Goal: Task Accomplishment & Management: Manage account settings

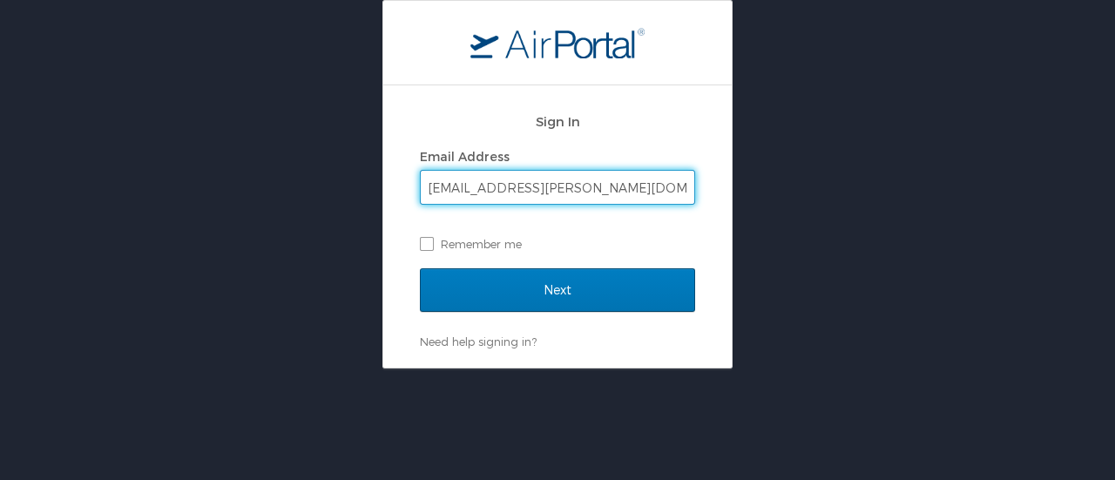
type input "[EMAIL_ADDRESS][PERSON_NAME][DOMAIN_NAME]"
click at [420, 268] on input "Next" at bounding box center [557, 290] width 275 height 44
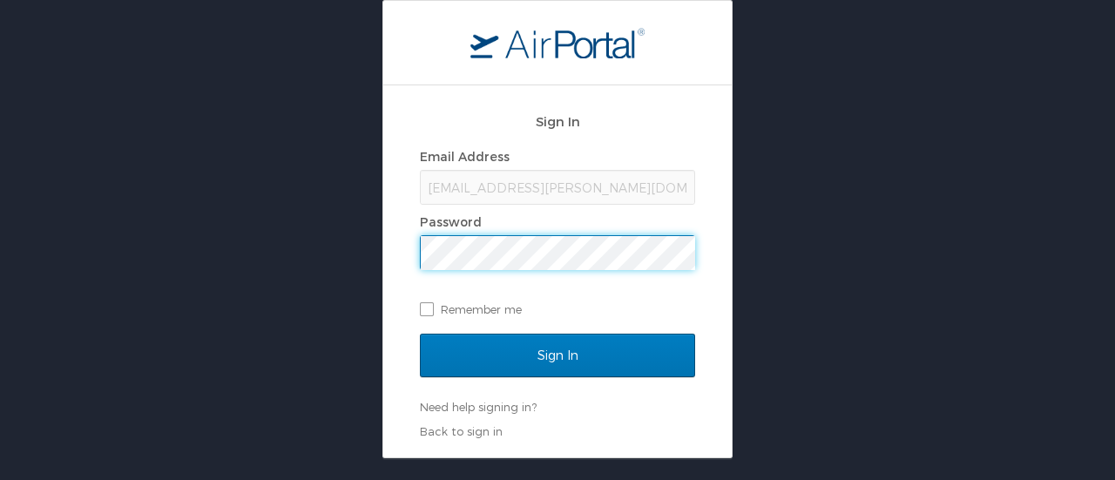
click at [420, 334] on input "Sign In" at bounding box center [557, 356] width 275 height 44
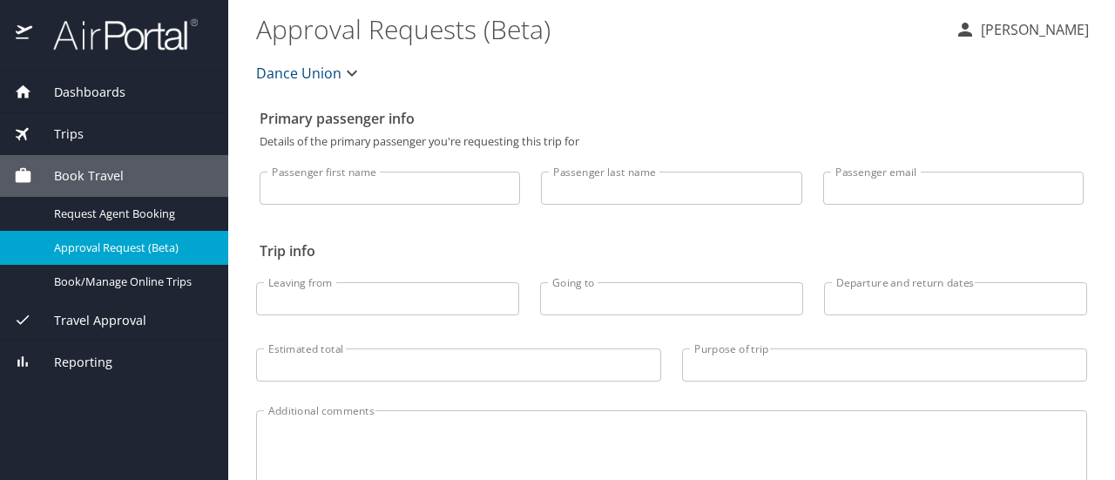
click at [346, 74] on icon "button" at bounding box center [352, 73] width 21 height 21
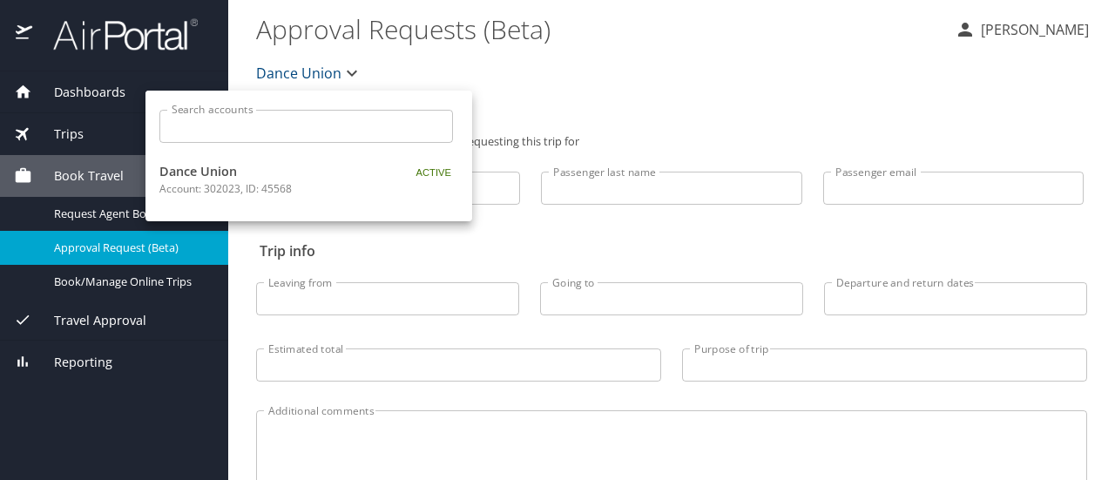
click at [346, 74] on div at bounding box center [557, 240] width 1115 height 480
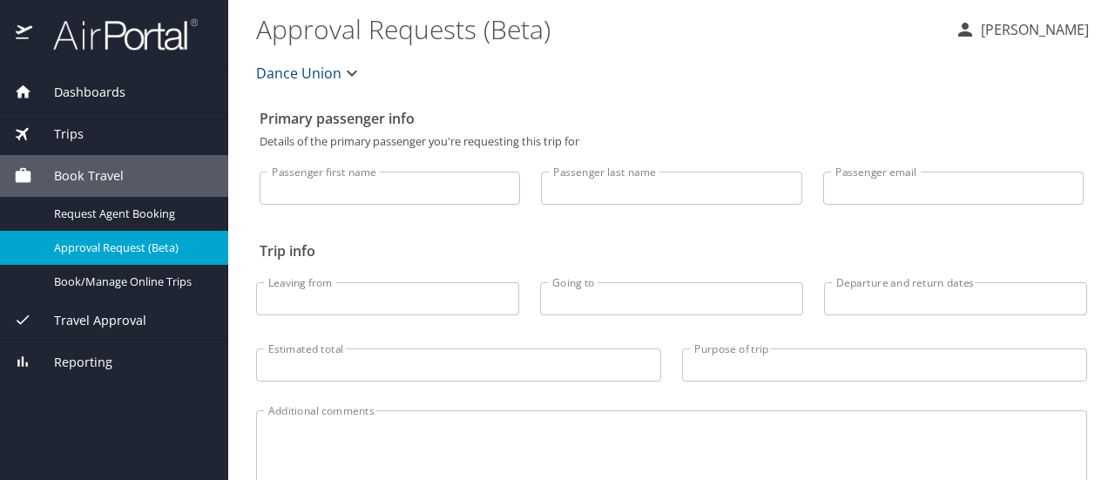
click at [114, 125] on div "Trips" at bounding box center [114, 134] width 200 height 19
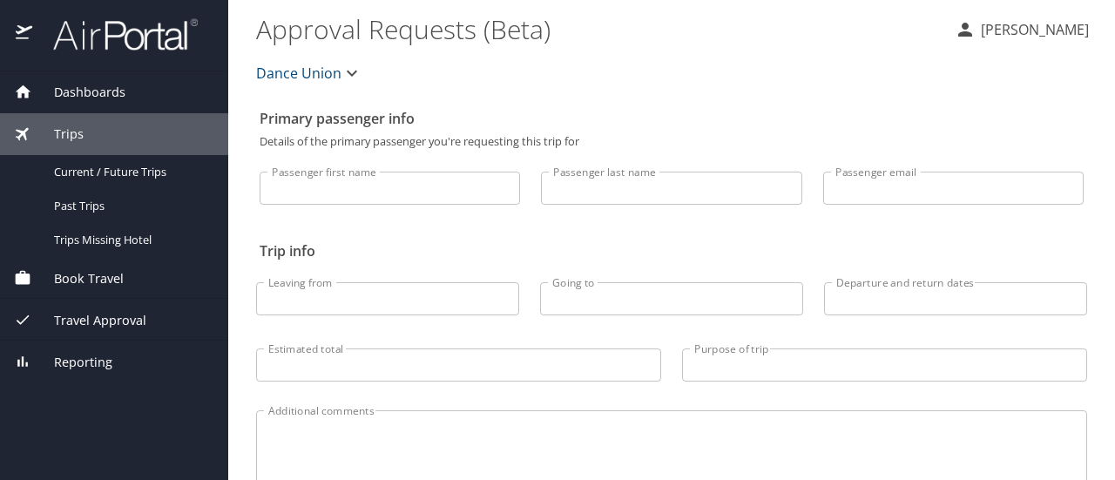
click at [115, 93] on span "Dashboards" at bounding box center [78, 92] width 93 height 19
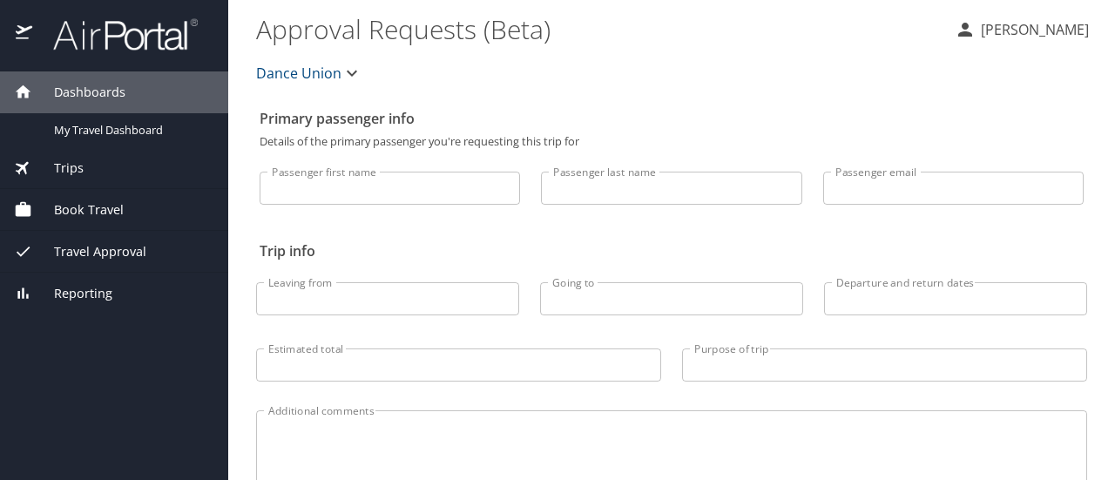
click at [115, 93] on span "Dashboards" at bounding box center [78, 92] width 93 height 19
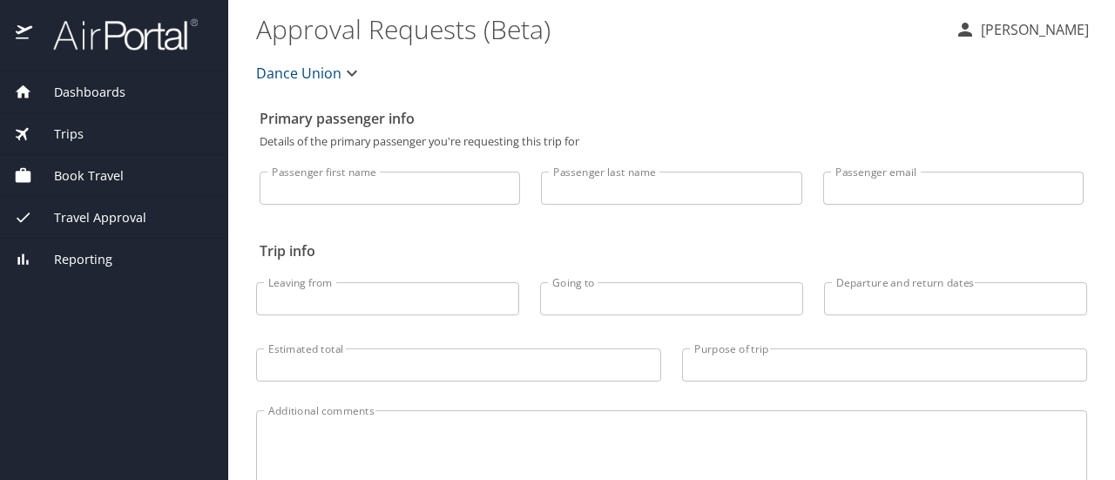
click at [115, 93] on span "Dashboards" at bounding box center [78, 92] width 93 height 19
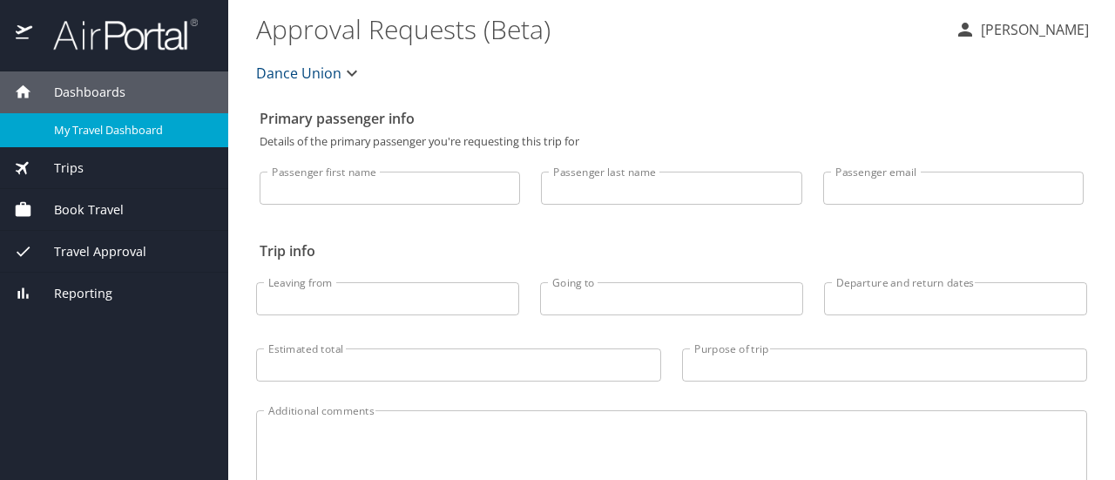
click at [132, 138] on div "My Travel Dashboard" at bounding box center [114, 130] width 200 height 20
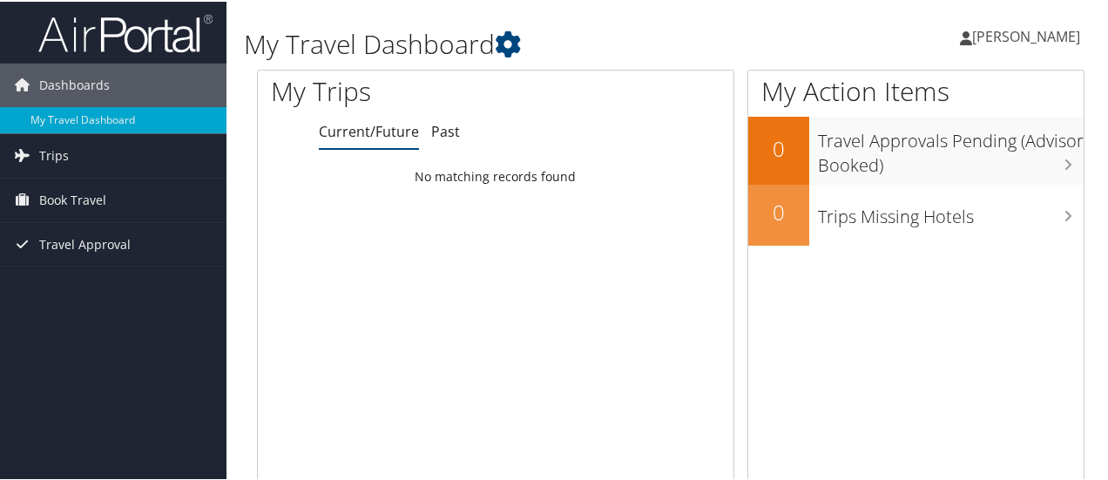
click at [1049, 35] on span "[PERSON_NAME]" at bounding box center [1026, 34] width 108 height 19
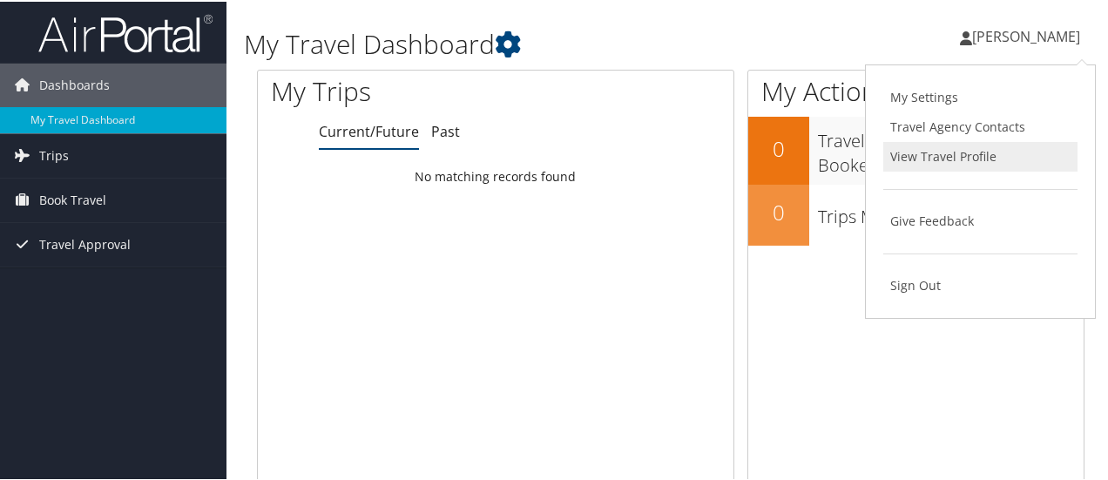
click at [967, 159] on link "View Travel Profile" at bounding box center [981, 155] width 194 height 30
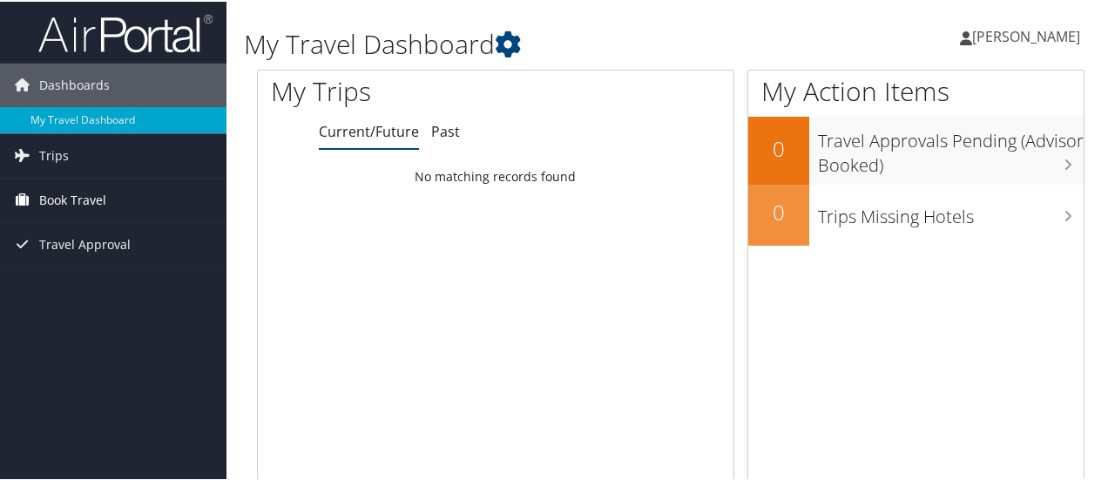
click at [91, 194] on span "Book Travel" at bounding box center [72, 199] width 67 height 44
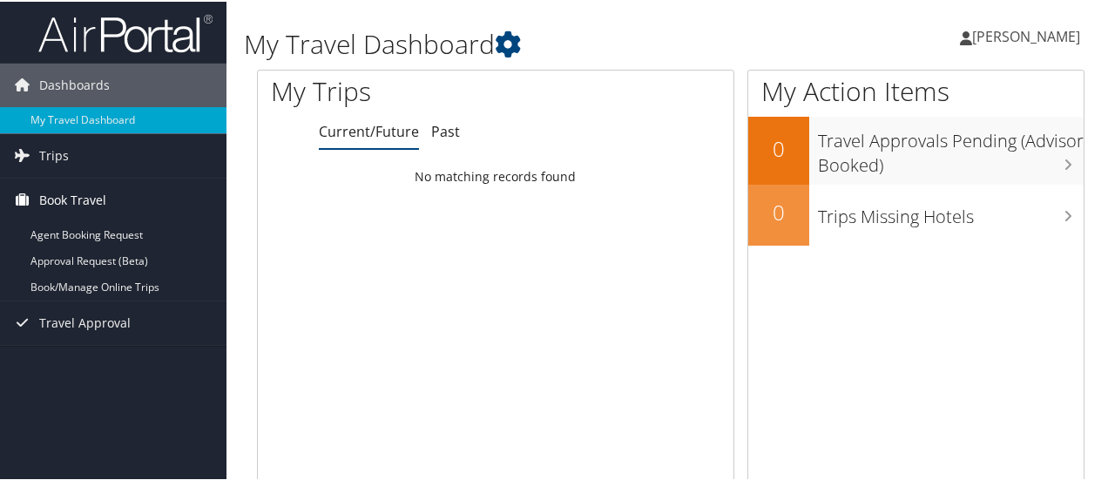
click at [91, 194] on span "Book Travel" at bounding box center [72, 199] width 67 height 44
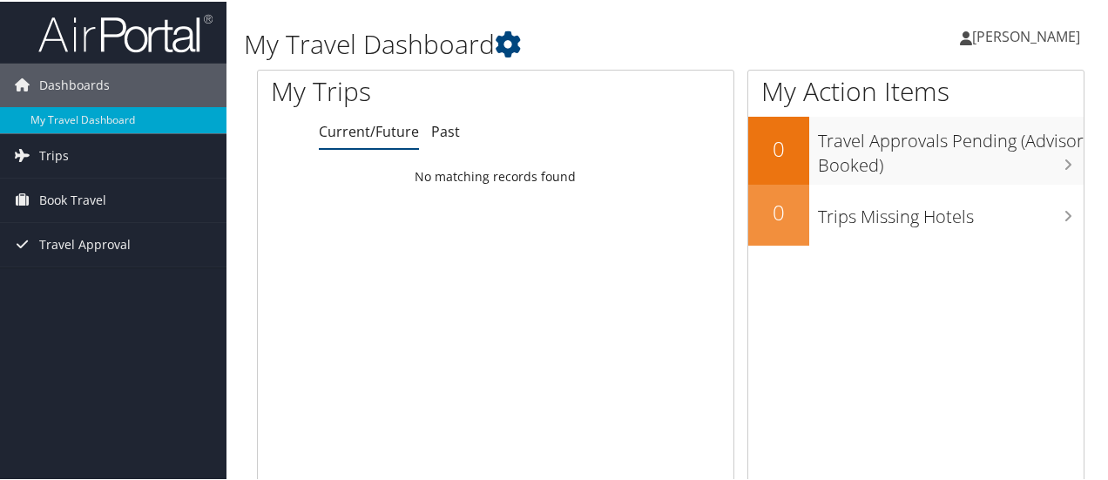
click at [1013, 40] on span "[PERSON_NAME]" at bounding box center [1026, 34] width 108 height 19
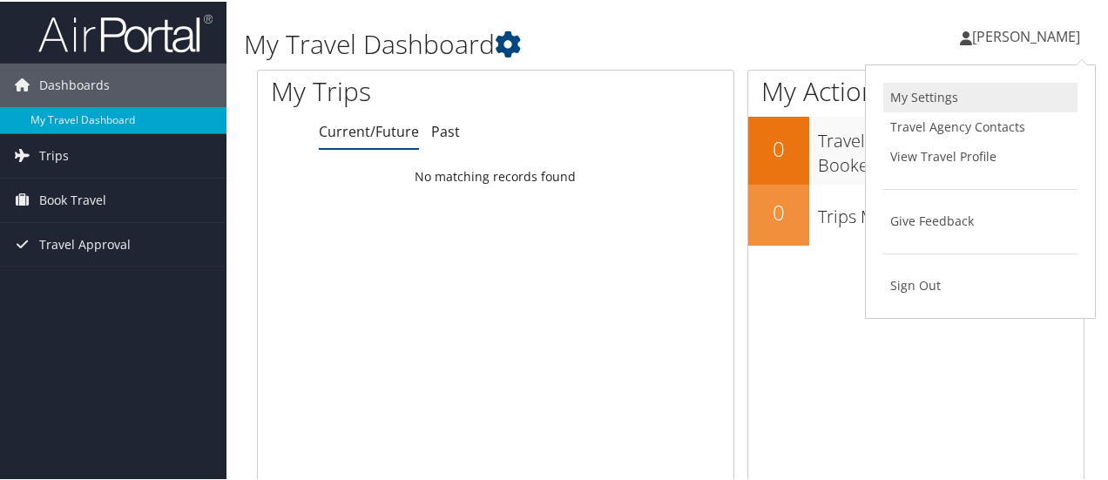
click at [938, 98] on link "My Settings" at bounding box center [981, 96] width 194 height 30
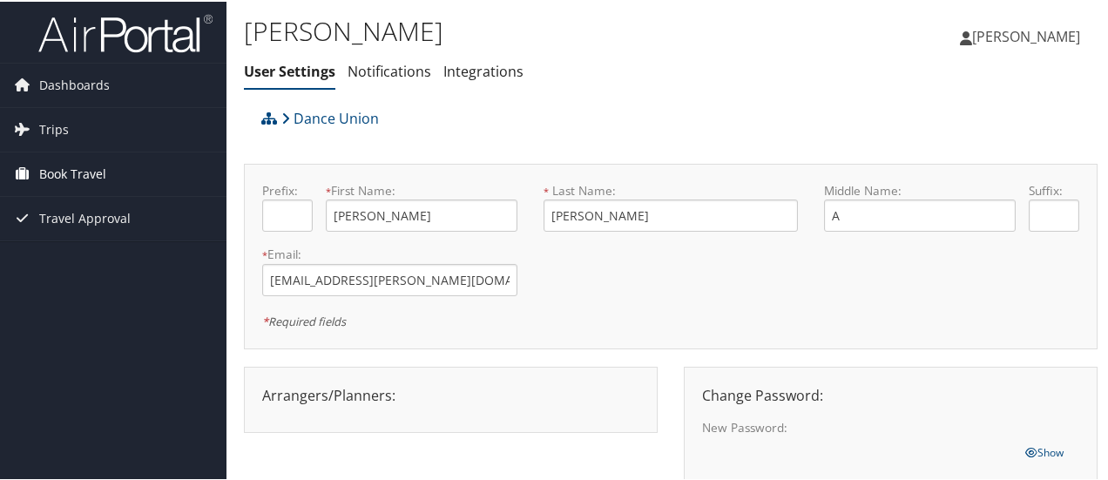
click at [110, 167] on link "Book Travel" at bounding box center [113, 173] width 227 height 44
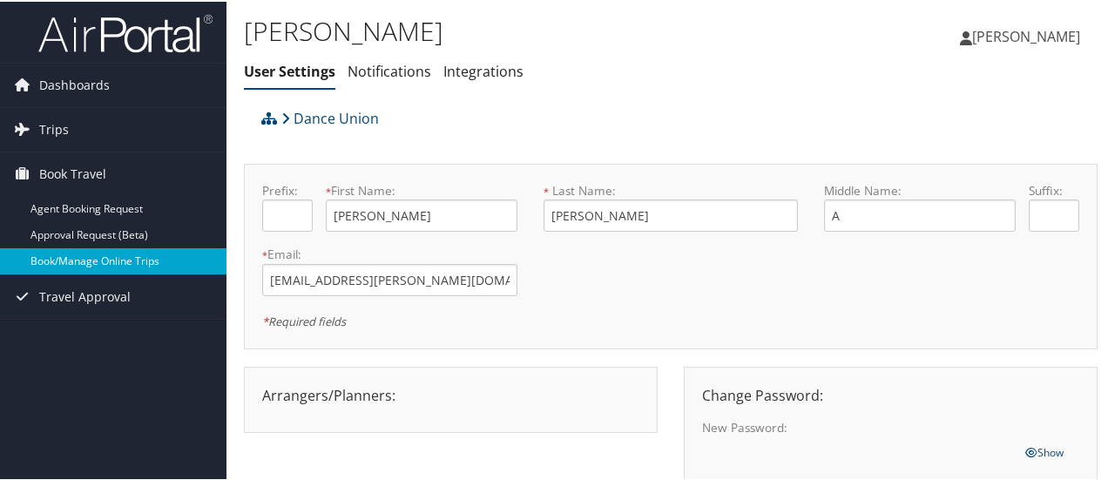
click at [61, 256] on link "Book/Manage Online Trips" at bounding box center [113, 260] width 227 height 26
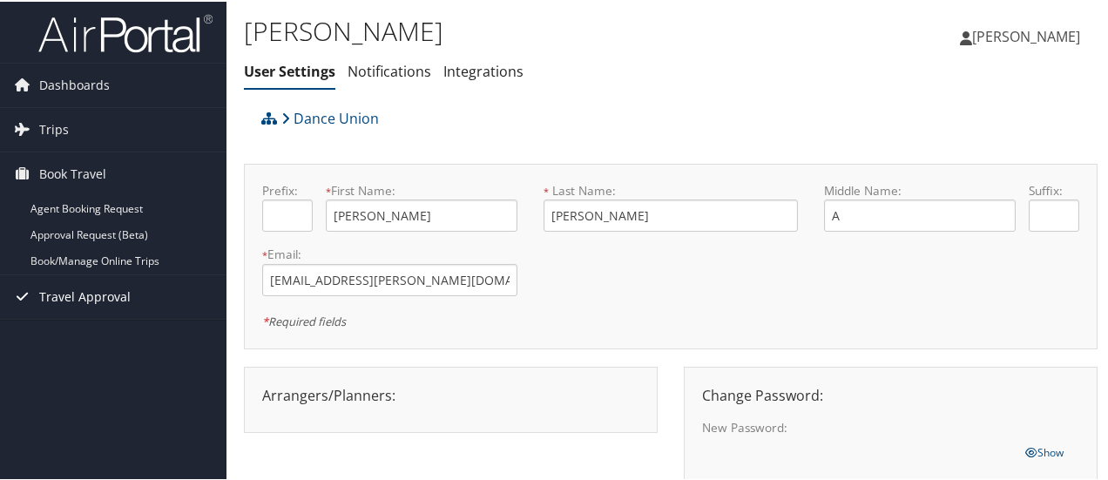
click at [78, 295] on span "Travel Approval" at bounding box center [84, 296] width 91 height 44
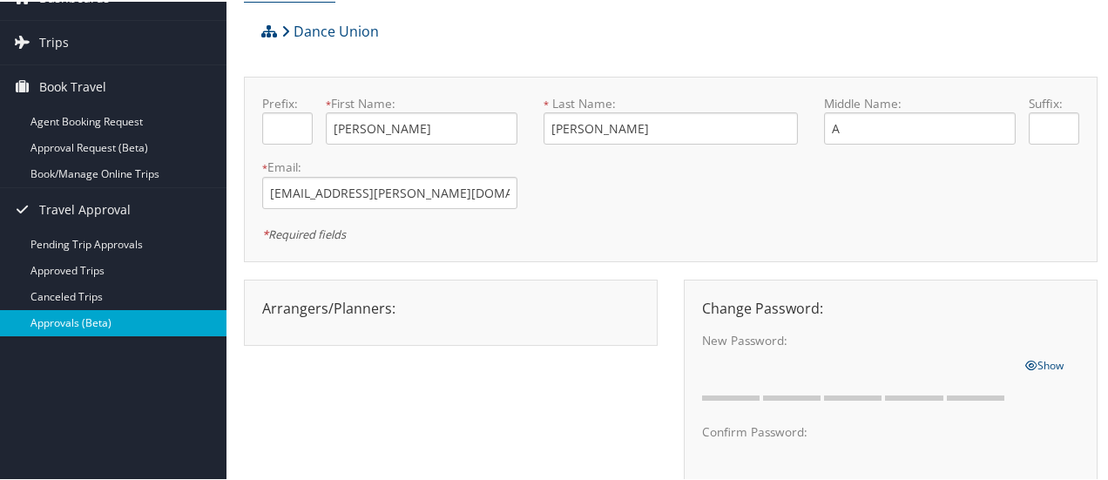
click at [110, 319] on link "Approvals (Beta)" at bounding box center [113, 321] width 227 height 26
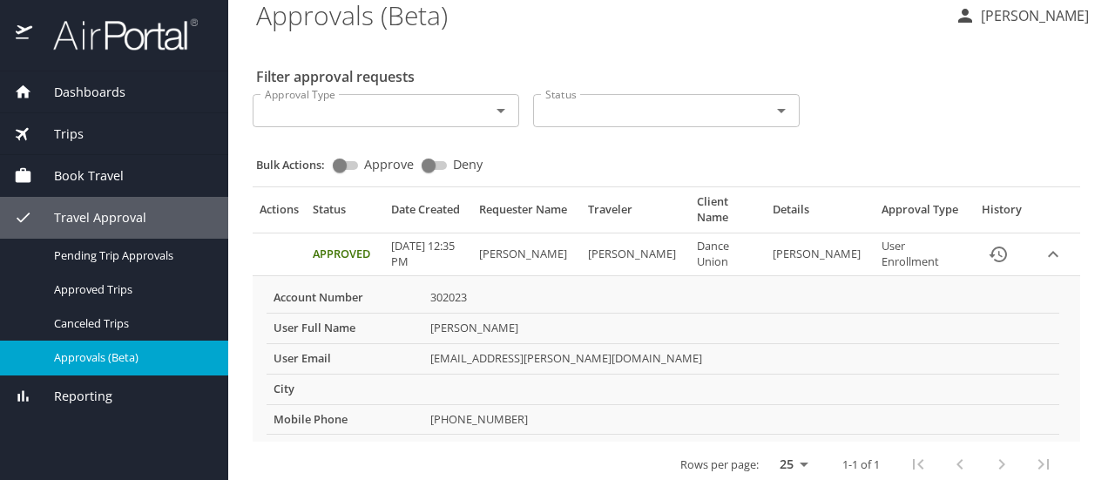
scroll to position [26, 0]
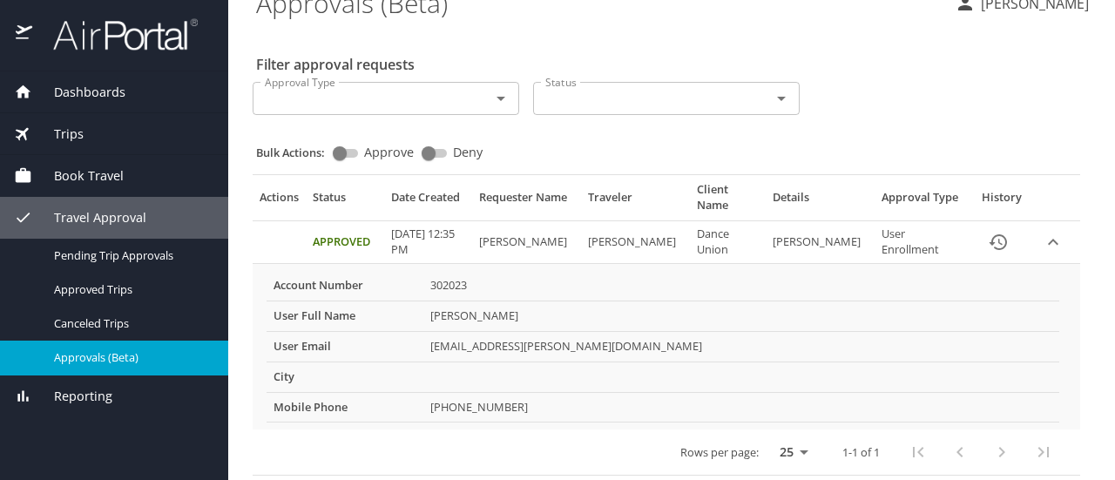
click at [85, 140] on div "Trips" at bounding box center [114, 134] width 200 height 19
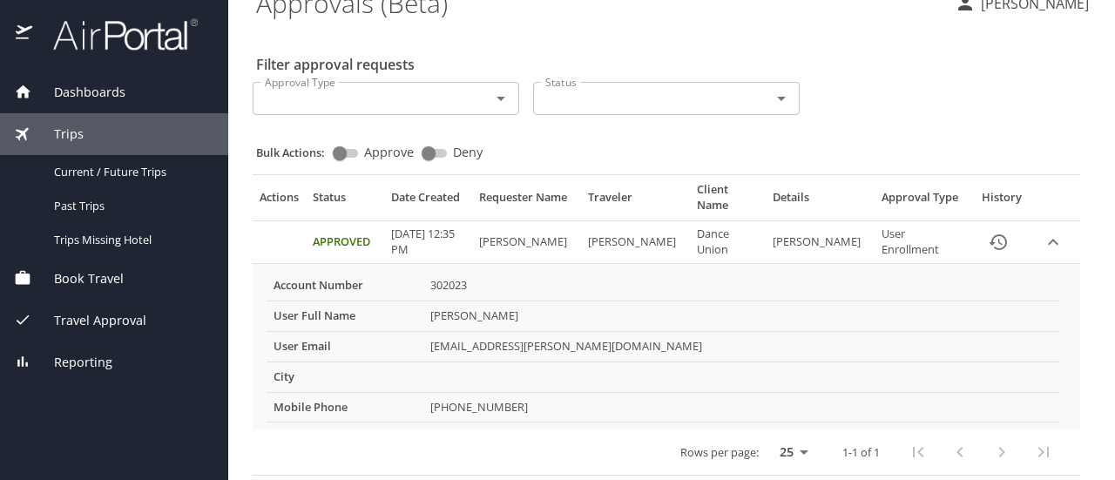
click at [85, 140] on div "Trips" at bounding box center [114, 134] width 200 height 19
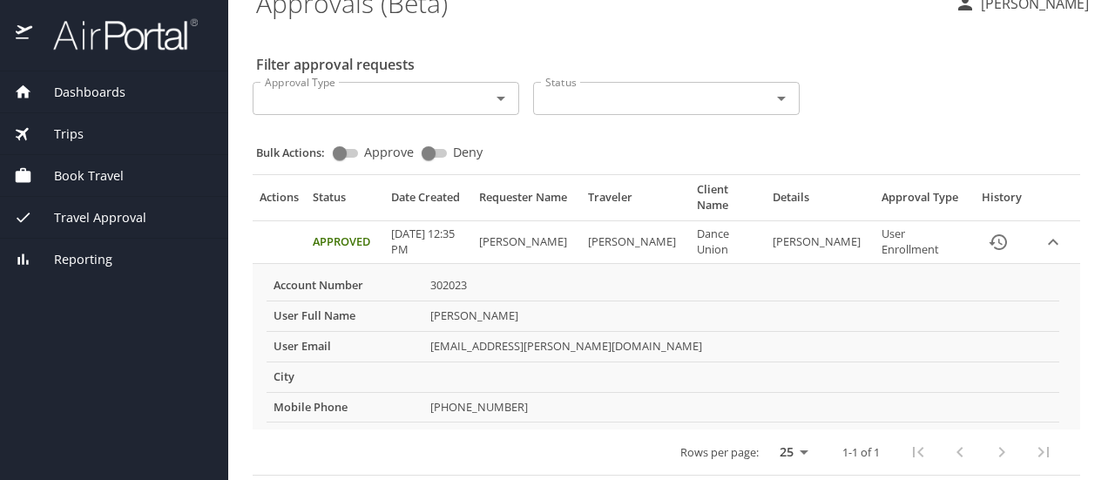
click at [85, 175] on span "Book Travel" at bounding box center [77, 175] width 91 height 19
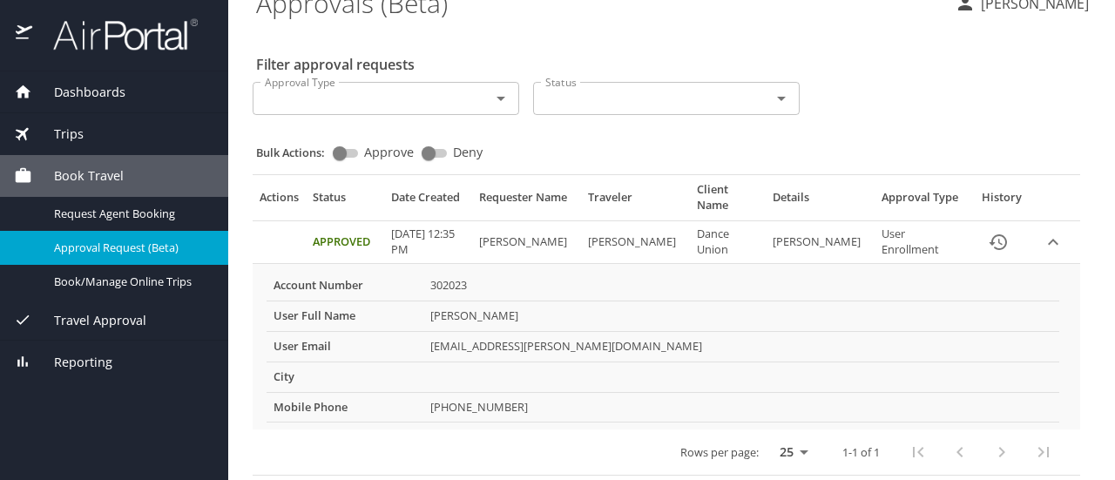
click at [96, 246] on span "Approval Request (Beta)" at bounding box center [130, 248] width 153 height 17
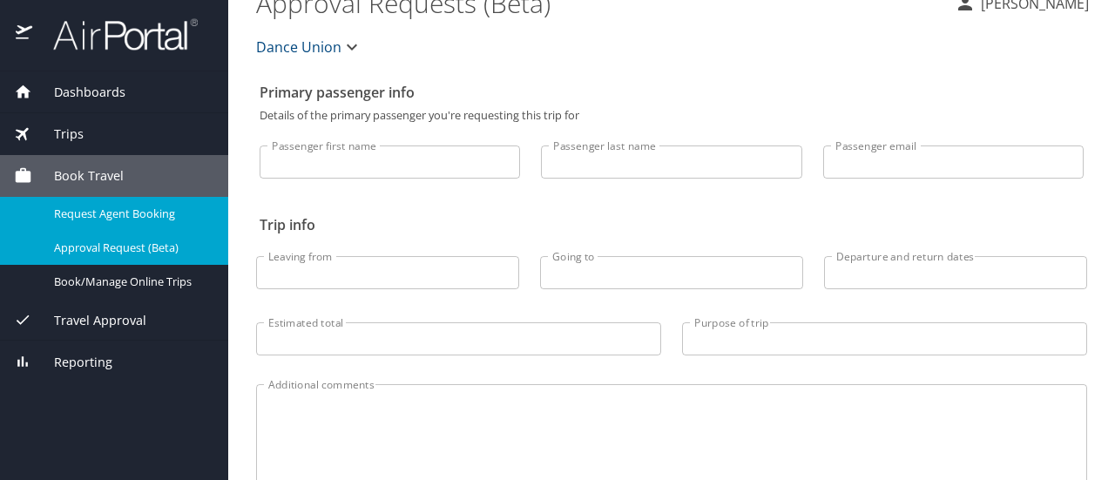
click at [94, 222] on div "Request Agent Booking" at bounding box center [114, 214] width 200 height 20
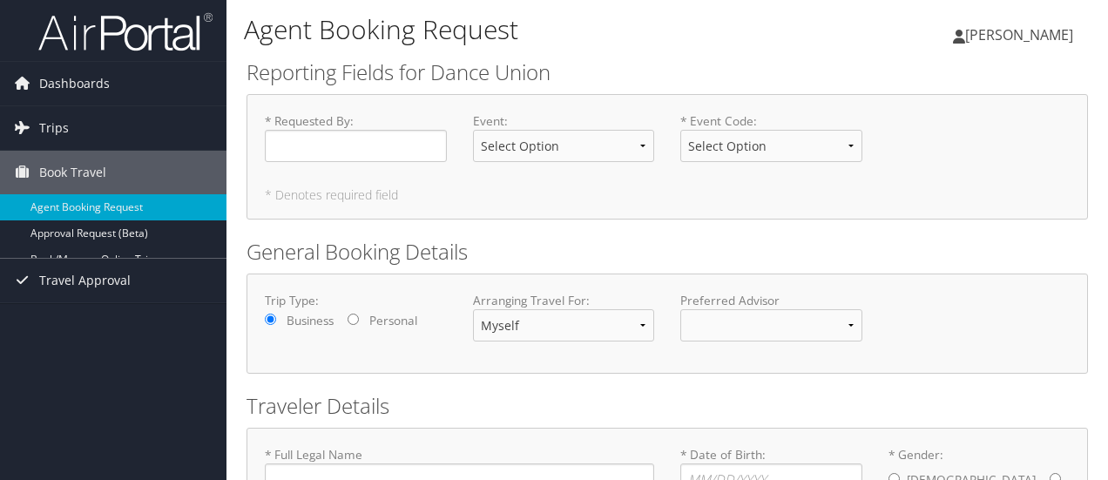
type input "[PERSON_NAME]"
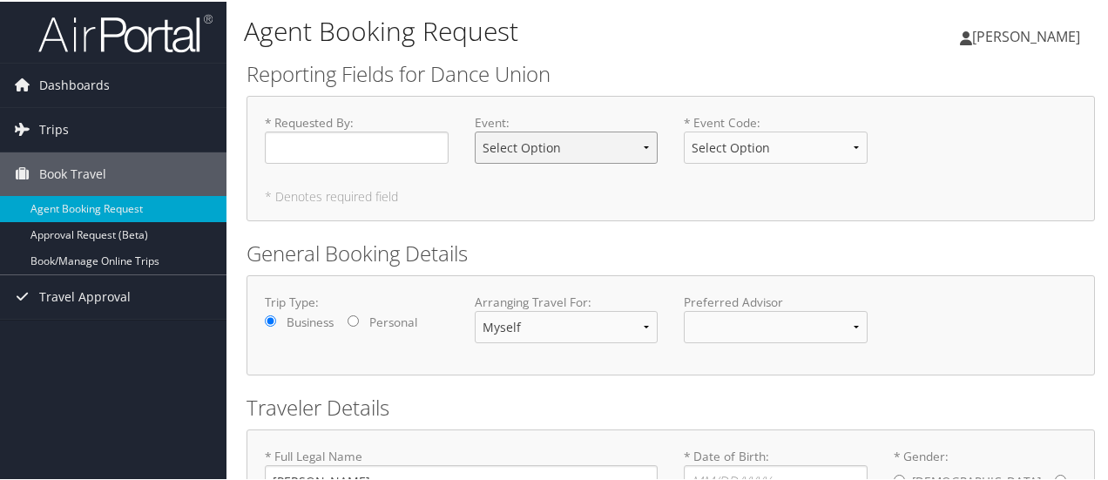
click at [540, 139] on select "Select Option [DATE]-[DATE] DTW [DATE]-[DATE] MBS/DTW [GEOGRAPHIC_DATA] [DATE]-…" at bounding box center [567, 146] width 184 height 32
click at [773, 200] on h5 "* Denotes required field" at bounding box center [671, 195] width 812 height 12
click at [755, 149] on select "Select Option [DATE]-[DATE] MBS/DTW [US_STATE] GOLLEGE [DATE]-[DATE] BHM [DATE]…" at bounding box center [776, 146] width 184 height 32
click at [125, 43] on img at bounding box center [125, 31] width 174 height 41
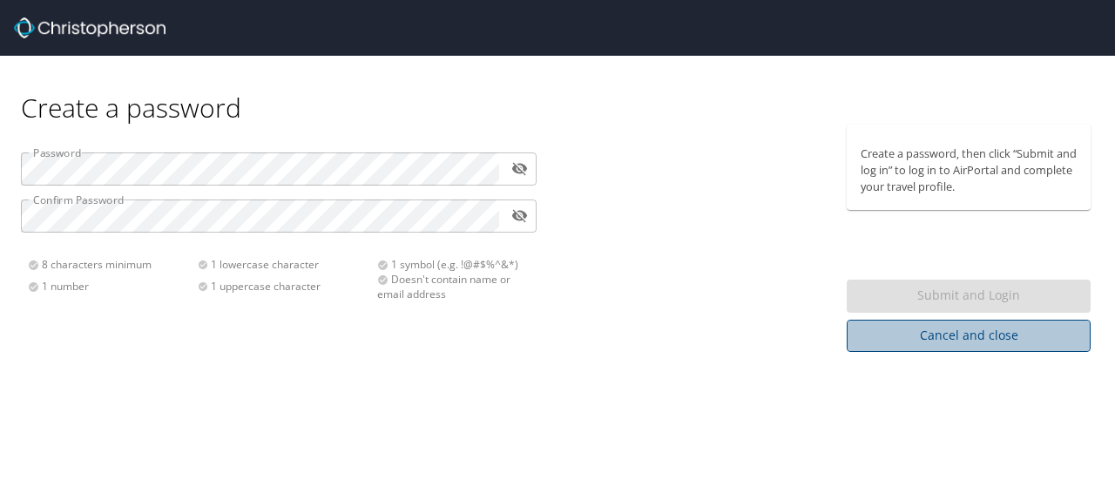
click at [919, 333] on span "Cancel and close" at bounding box center [969, 336] width 216 height 22
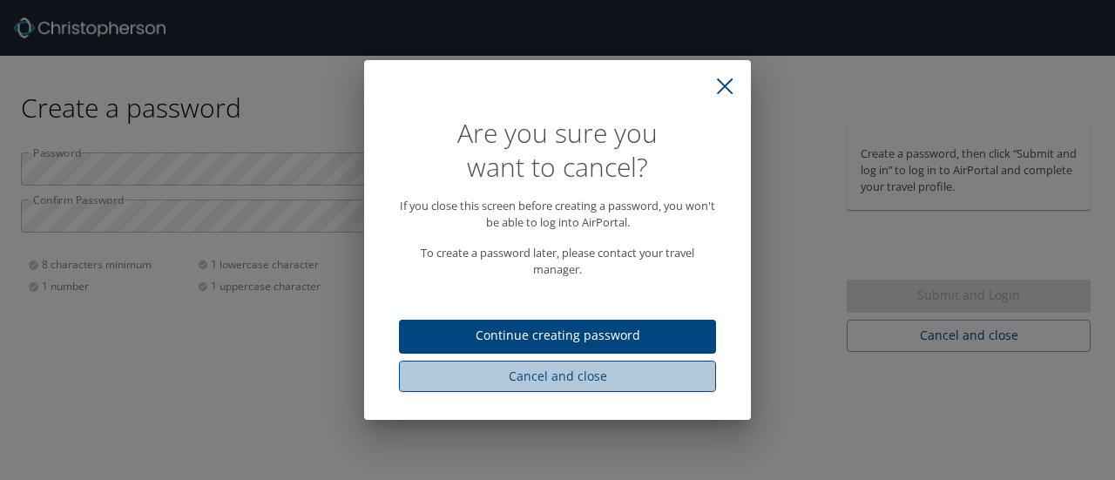
click at [591, 376] on span "Cancel and close" at bounding box center [557, 377] width 289 height 22
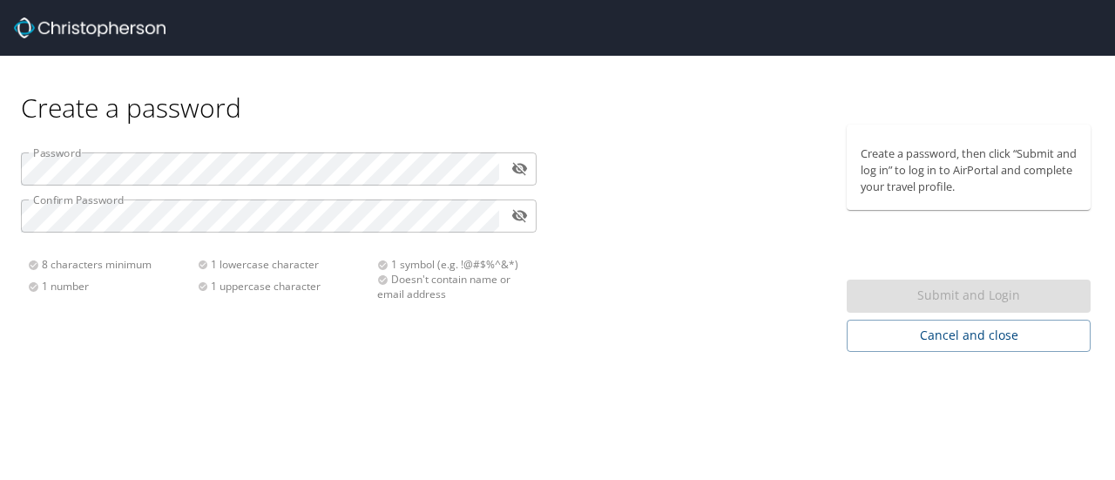
click at [96, 27] on img at bounding box center [90, 27] width 152 height 21
click at [20, 29] on img at bounding box center [90, 27] width 152 height 21
click at [920, 345] on span "Cancel and close" at bounding box center [969, 336] width 216 height 22
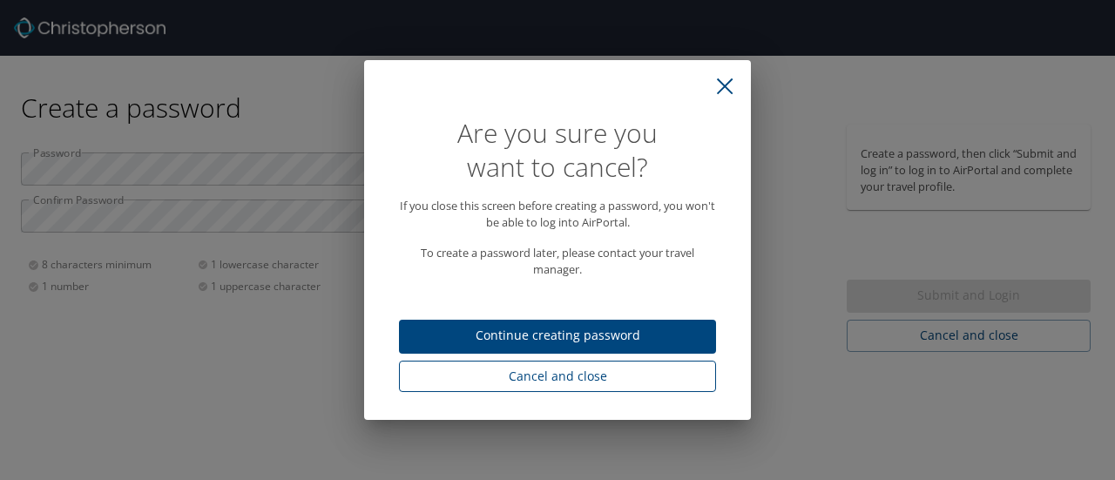
click at [613, 379] on span "Cancel and close" at bounding box center [557, 377] width 289 height 22
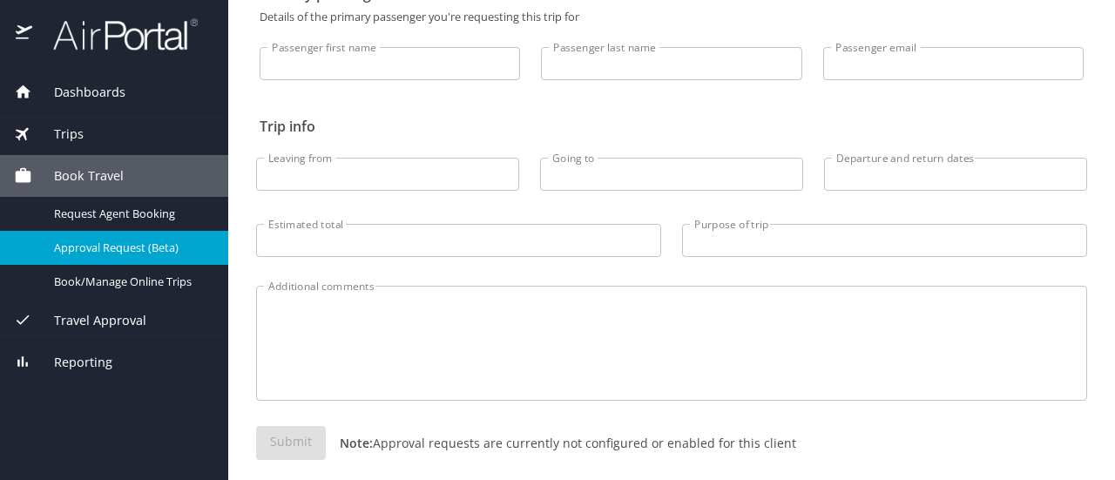
scroll to position [142, 0]
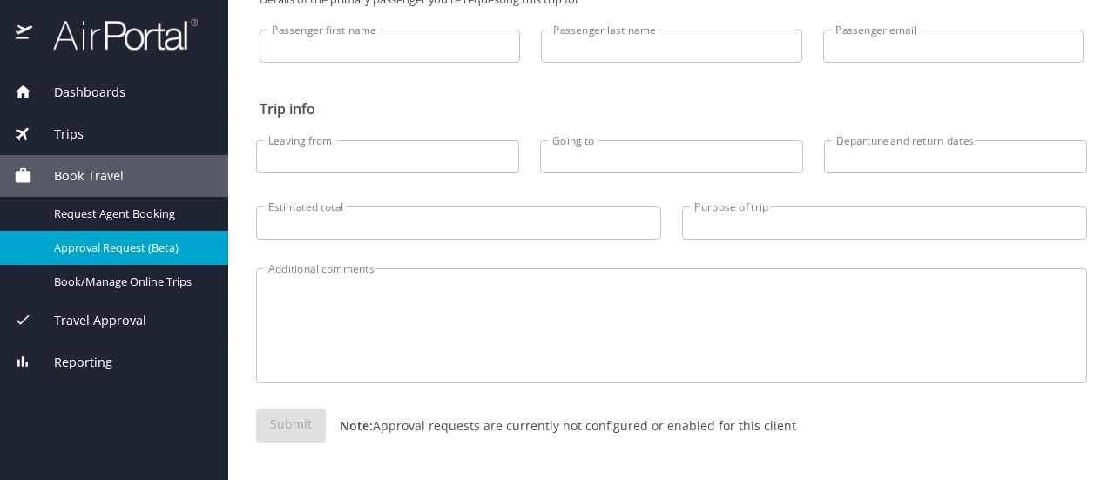
click at [163, 322] on div "Travel Approval" at bounding box center [114, 320] width 200 height 19
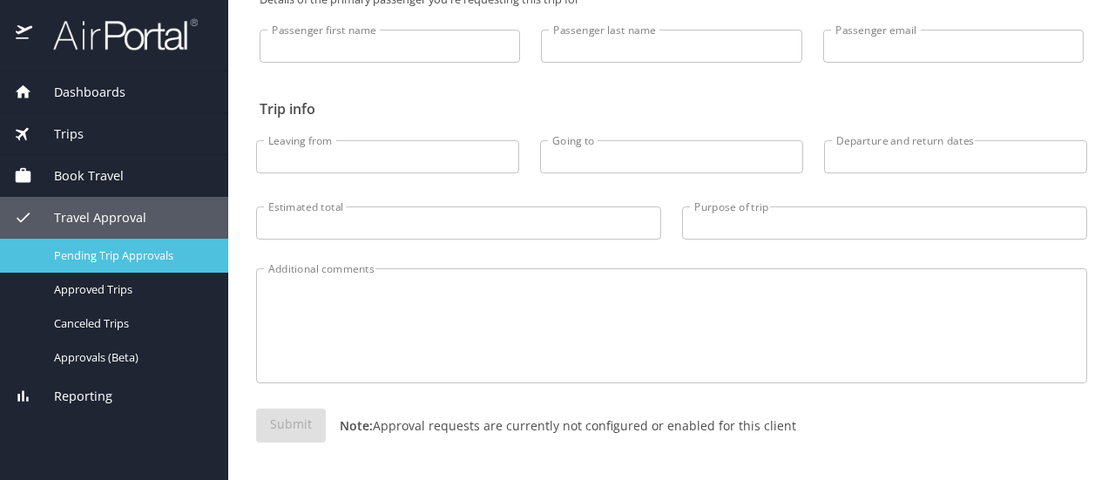
click at [139, 251] on span "Pending Trip Approvals" at bounding box center [130, 255] width 153 height 17
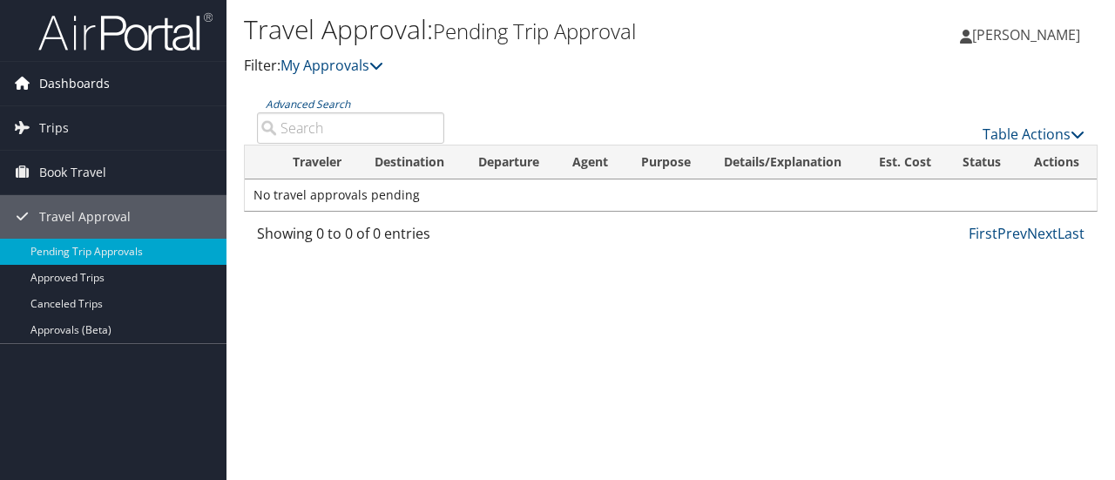
click at [120, 88] on link "Dashboards" at bounding box center [113, 84] width 227 height 44
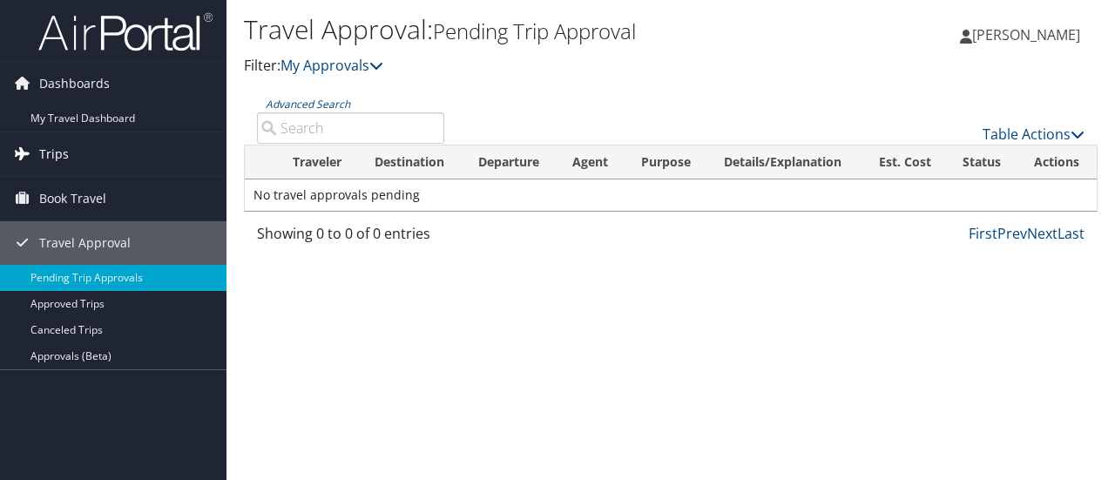
click at [108, 152] on link "Trips" at bounding box center [113, 154] width 227 height 44
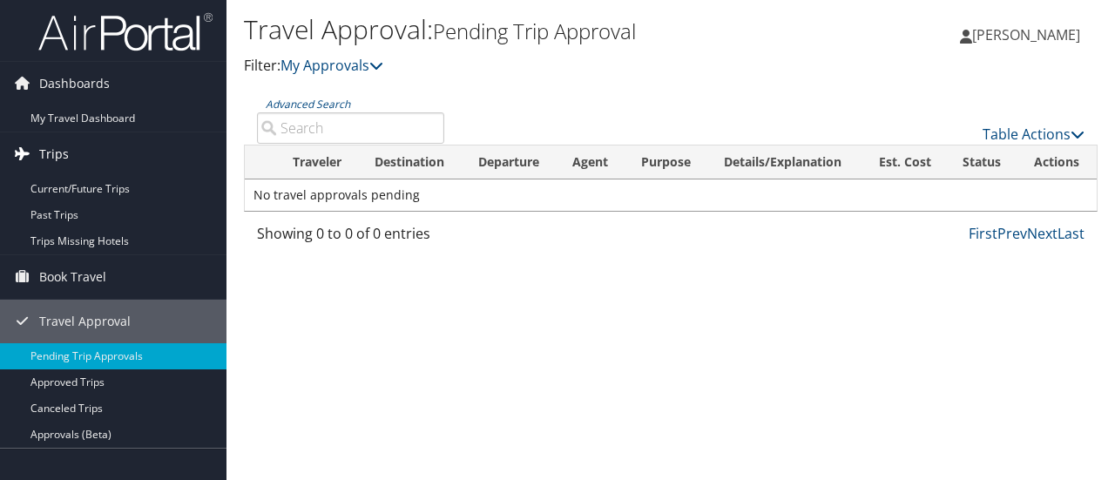
click at [108, 152] on link "Trips" at bounding box center [113, 154] width 227 height 44
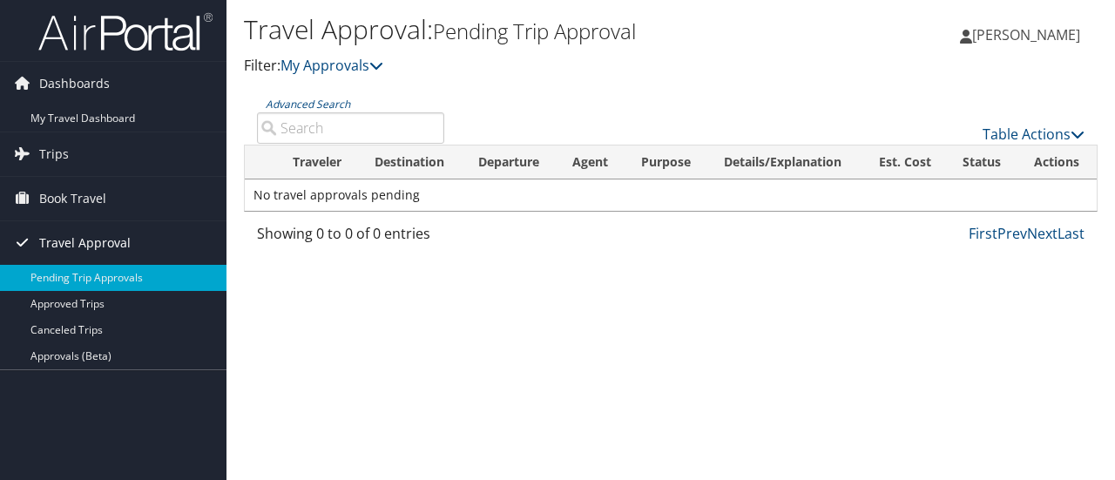
click at [105, 245] on span "Travel Approval" at bounding box center [84, 243] width 91 height 44
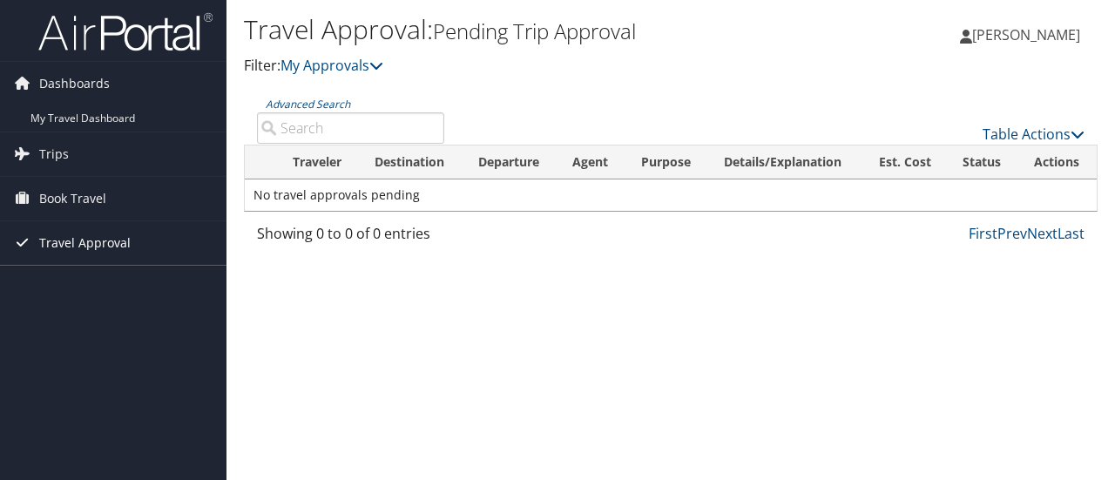
click at [105, 245] on span "Travel Approval" at bounding box center [84, 243] width 91 height 44
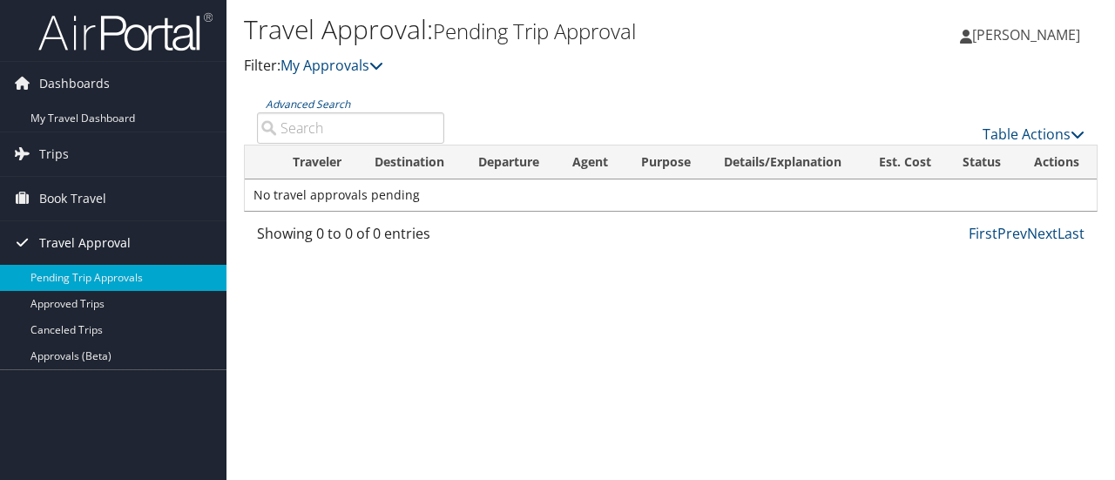
click at [105, 245] on span "Travel Approval" at bounding box center [84, 243] width 91 height 44
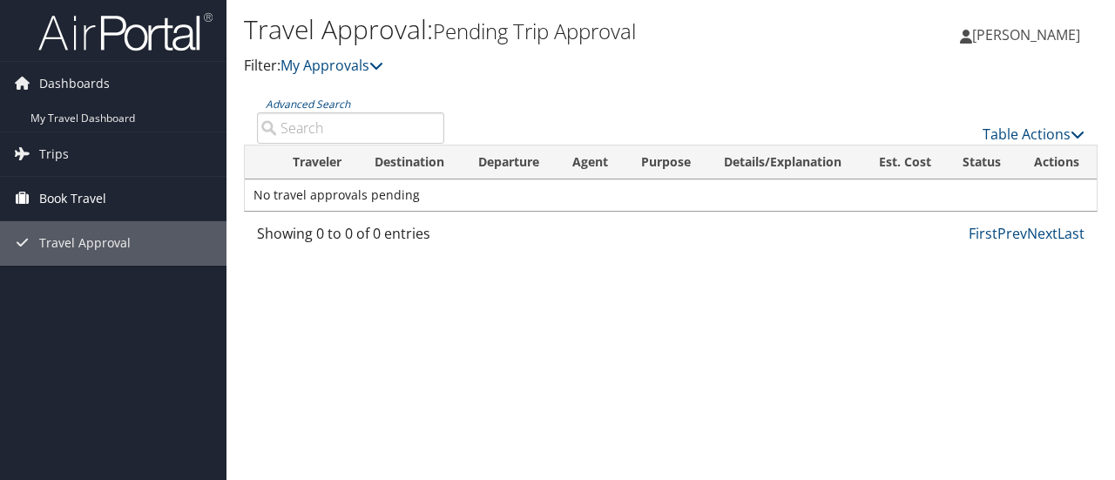
click at [112, 198] on link "Book Travel" at bounding box center [113, 199] width 227 height 44
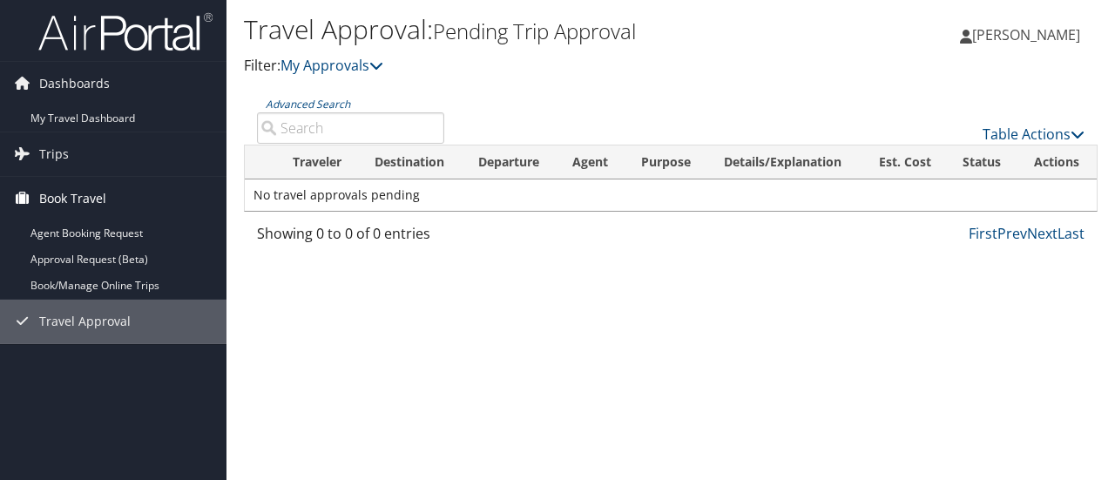
click at [112, 198] on link "Book Travel" at bounding box center [113, 199] width 227 height 44
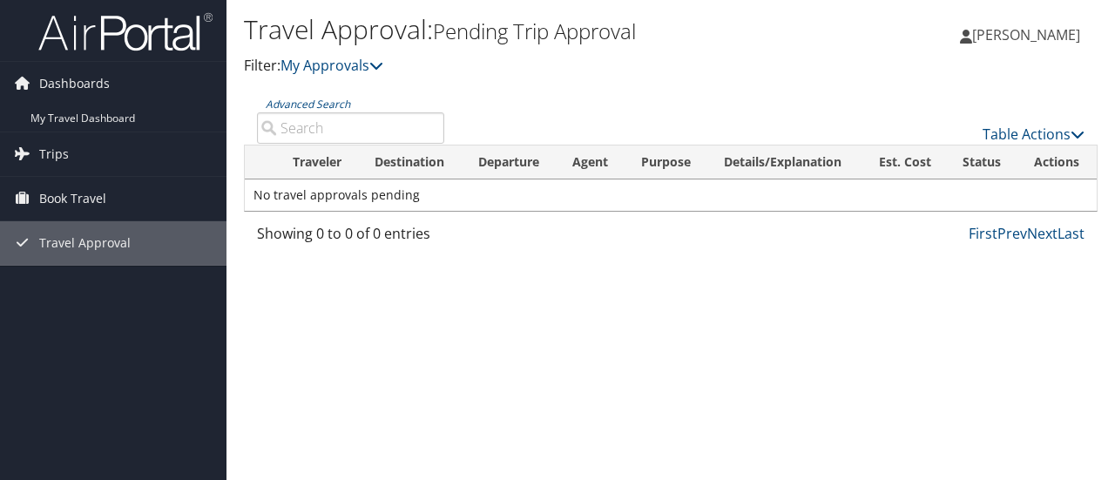
click at [1025, 24] on link "[PERSON_NAME]" at bounding box center [1029, 35] width 138 height 52
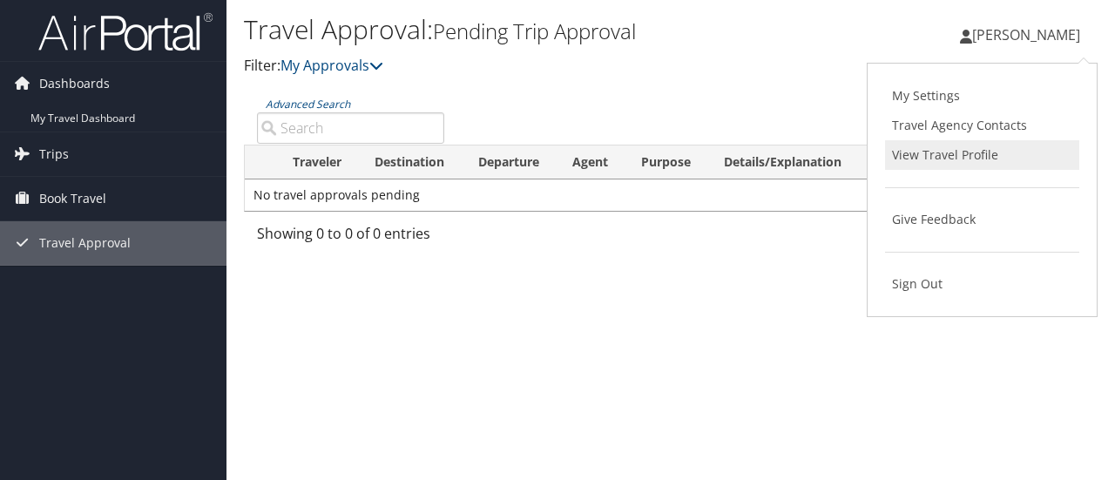
click at [970, 154] on link "View Travel Profile" at bounding box center [982, 155] width 194 height 30
